Goal: Task Accomplishment & Management: Manage account settings

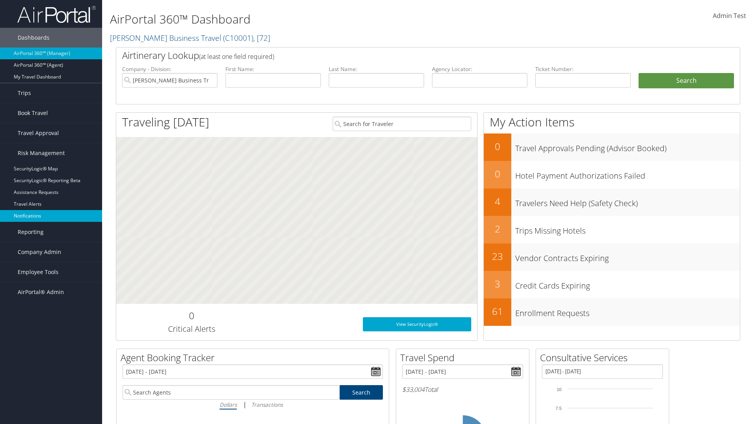
click at [51, 216] on link "Notifications" at bounding box center [51, 216] width 102 height 12
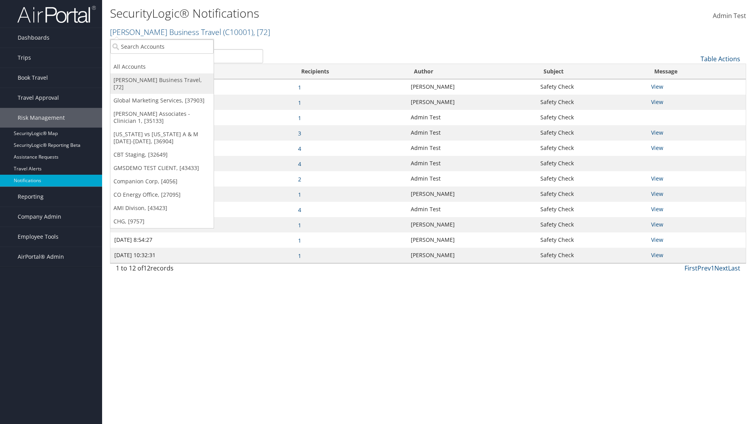
click at [162, 80] on link "[PERSON_NAME] Business Travel, [72]" at bounding box center [161, 83] width 103 height 20
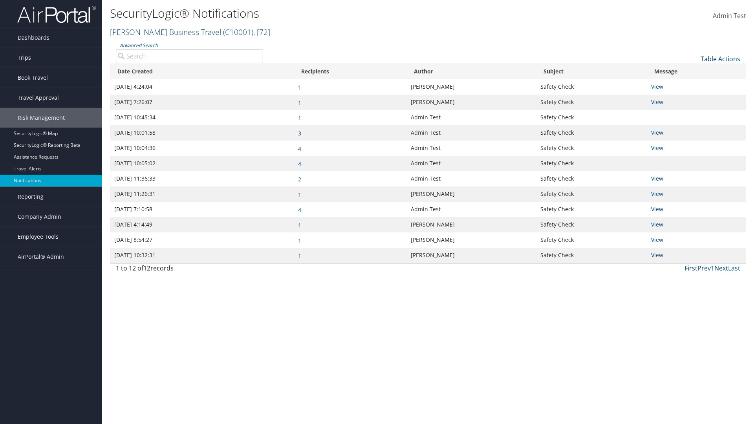
click at [162, 32] on link "Christopherson Business Travel ( C10001 ) , [ 72 ]" at bounding box center [190, 32] width 160 height 11
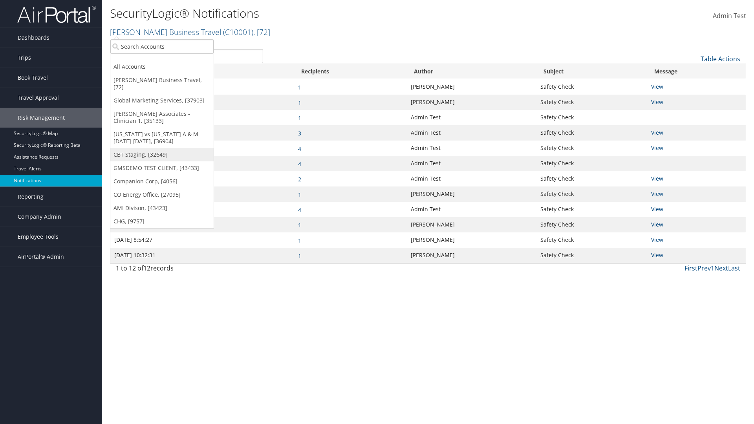
click at [162, 148] on link "CBT Staging, [32649]" at bounding box center [161, 154] width 103 height 13
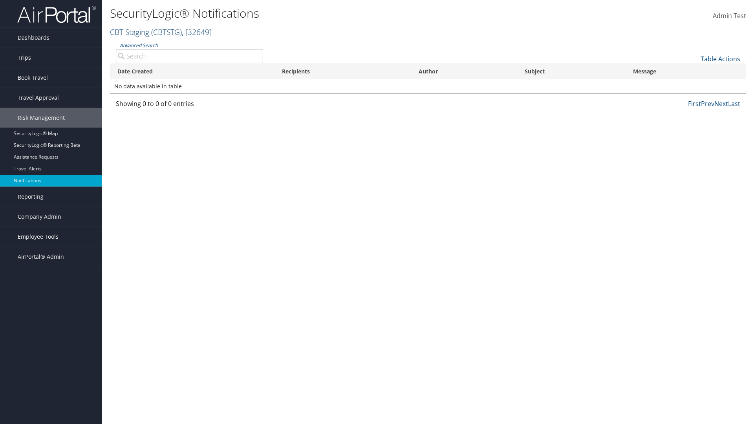
click at [130, 32] on link "CBT Staging ( CBTSTG ) , [ 32649 ]" at bounding box center [161, 32] width 102 height 11
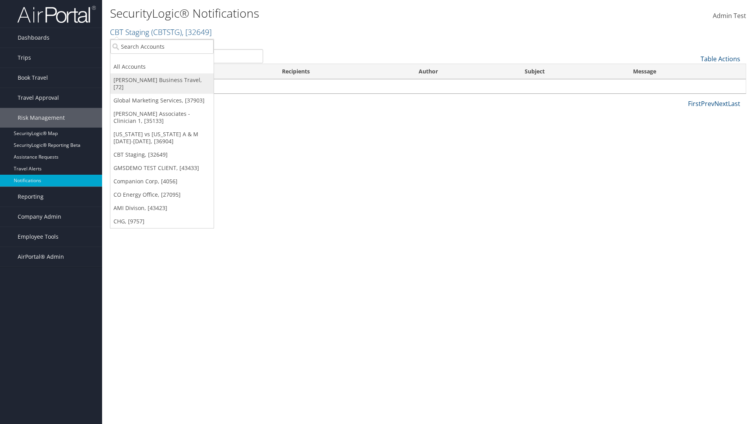
click at [162, 80] on link "[PERSON_NAME] Business Travel, [72]" at bounding box center [161, 83] width 103 height 20
